Goal: Information Seeking & Learning: Learn about a topic

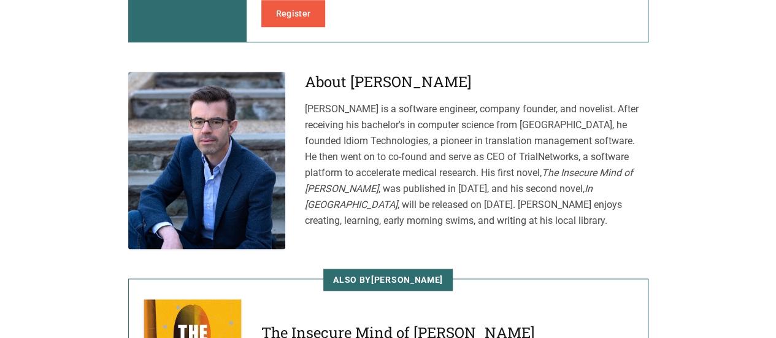
scroll to position [613, 0]
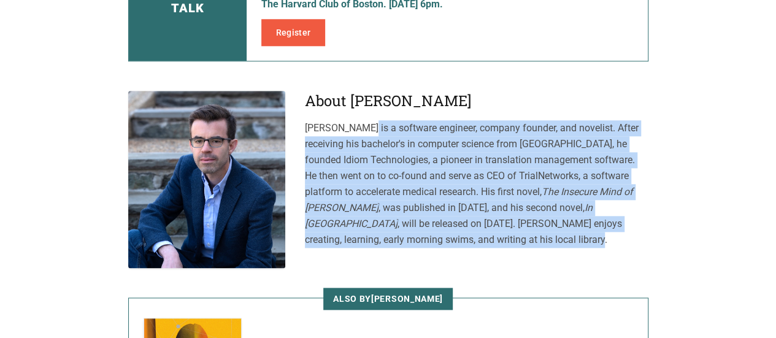
drag, startPoint x: 386, startPoint y: 223, endPoint x: 305, endPoint y: 102, distance: 144.9
click at [305, 120] on p "[PERSON_NAME] is a software engineer, company founder, and novelist. After rece…" at bounding box center [476, 184] width 343 height 128
copy p "[PERSON_NAME] is a software engineer, company founder, and novelist. After rece…"
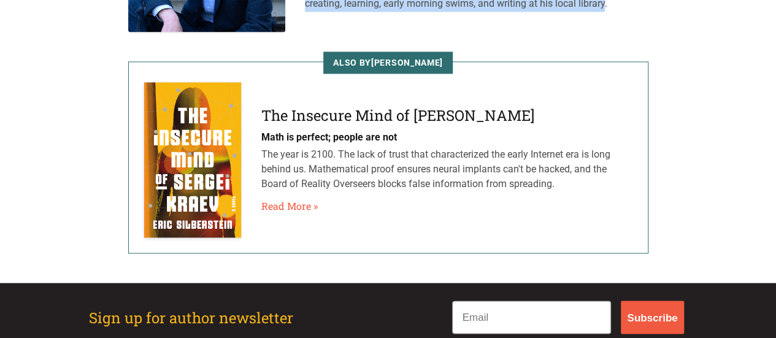
scroll to position [858, 0]
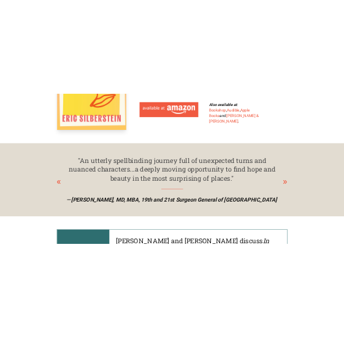
scroll to position [552, 0]
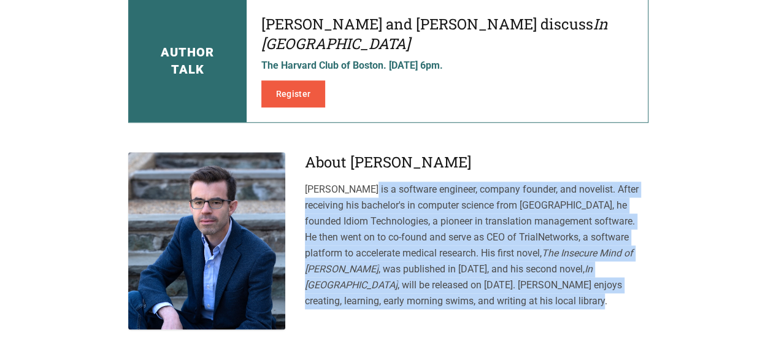
drag, startPoint x: 304, startPoint y: 170, endPoint x: 427, endPoint y: 296, distance: 176.5
click at [427, 296] on section "About [PERSON_NAME] is a software engineer, company founder, and novelist. Afte…" at bounding box center [388, 240] width 520 height 177
copy p "[PERSON_NAME] is a software engineer, company founder, and novelist. After rece…"
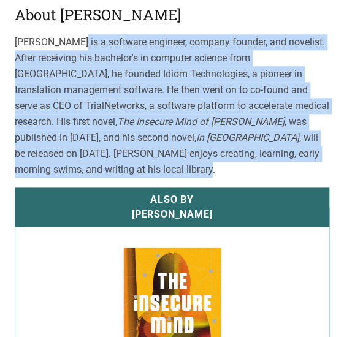
scroll to position [1226, 0]
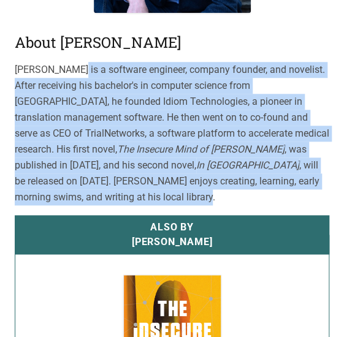
drag, startPoint x: 162, startPoint y: 87, endPoint x: 151, endPoint y: 89, distance: 10.6
click at [162, 88] on p "[PERSON_NAME] is a software engineer, company founder, and novelist. After rece…" at bounding box center [172, 133] width 315 height 143
click at [126, 95] on p "[PERSON_NAME] is a software engineer, company founder, and novelist. After rece…" at bounding box center [172, 133] width 315 height 143
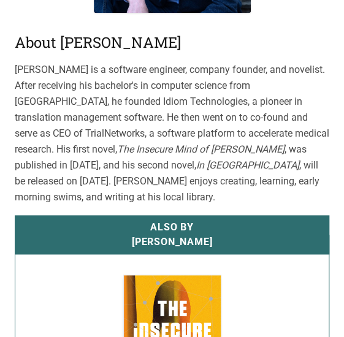
click at [37, 158] on p "[PERSON_NAME] is a software engineer, company founder, and novelist. After rece…" at bounding box center [172, 133] width 315 height 143
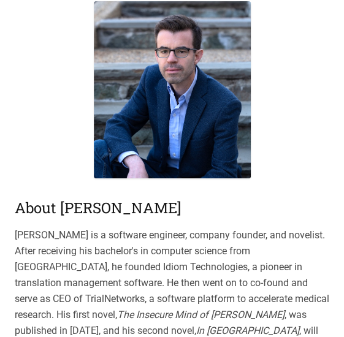
scroll to position [858, 0]
